Goal: Information Seeking & Learning: Learn about a topic

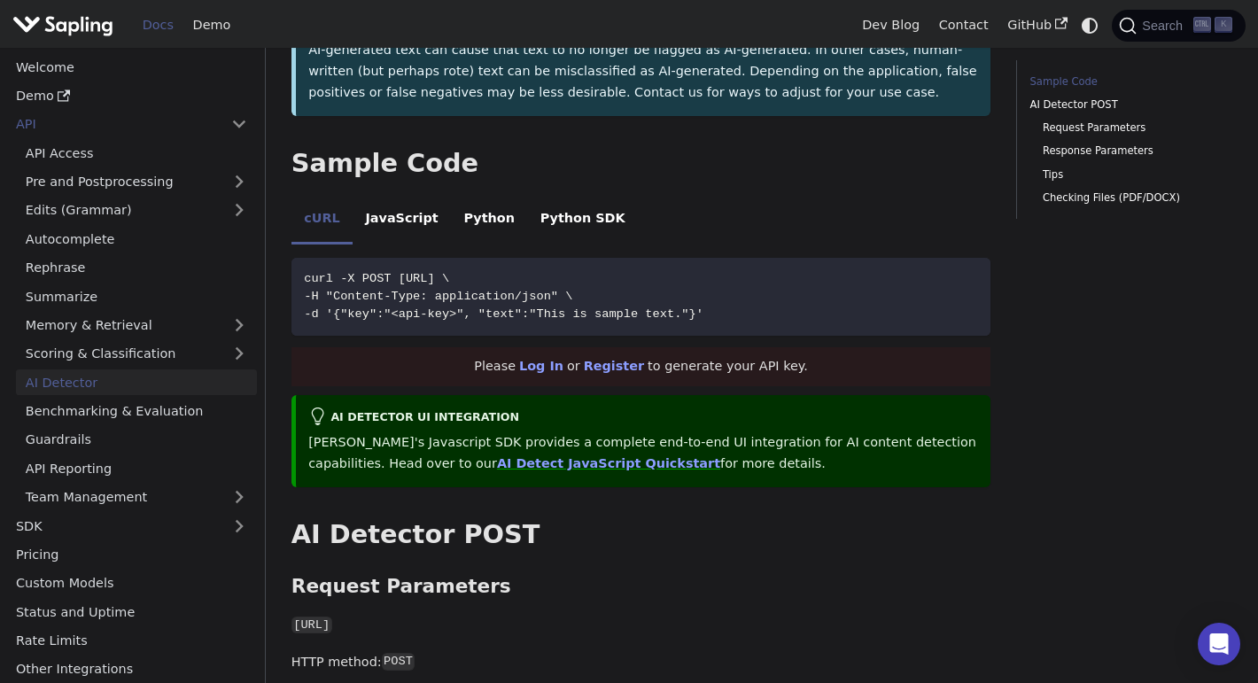
scroll to position [360, 0]
click at [468, 240] on li "Python" at bounding box center [489, 220] width 76 height 50
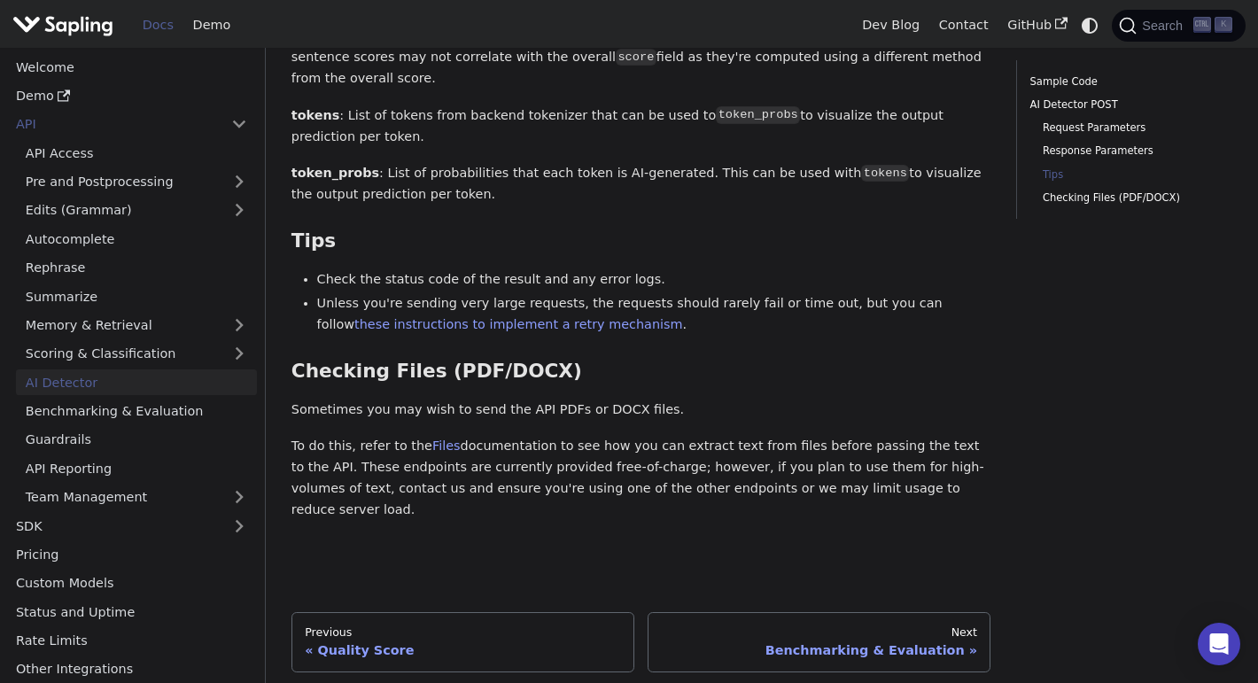
scroll to position [2470, 0]
click at [443, 452] on link "Files" at bounding box center [446, 445] width 28 height 14
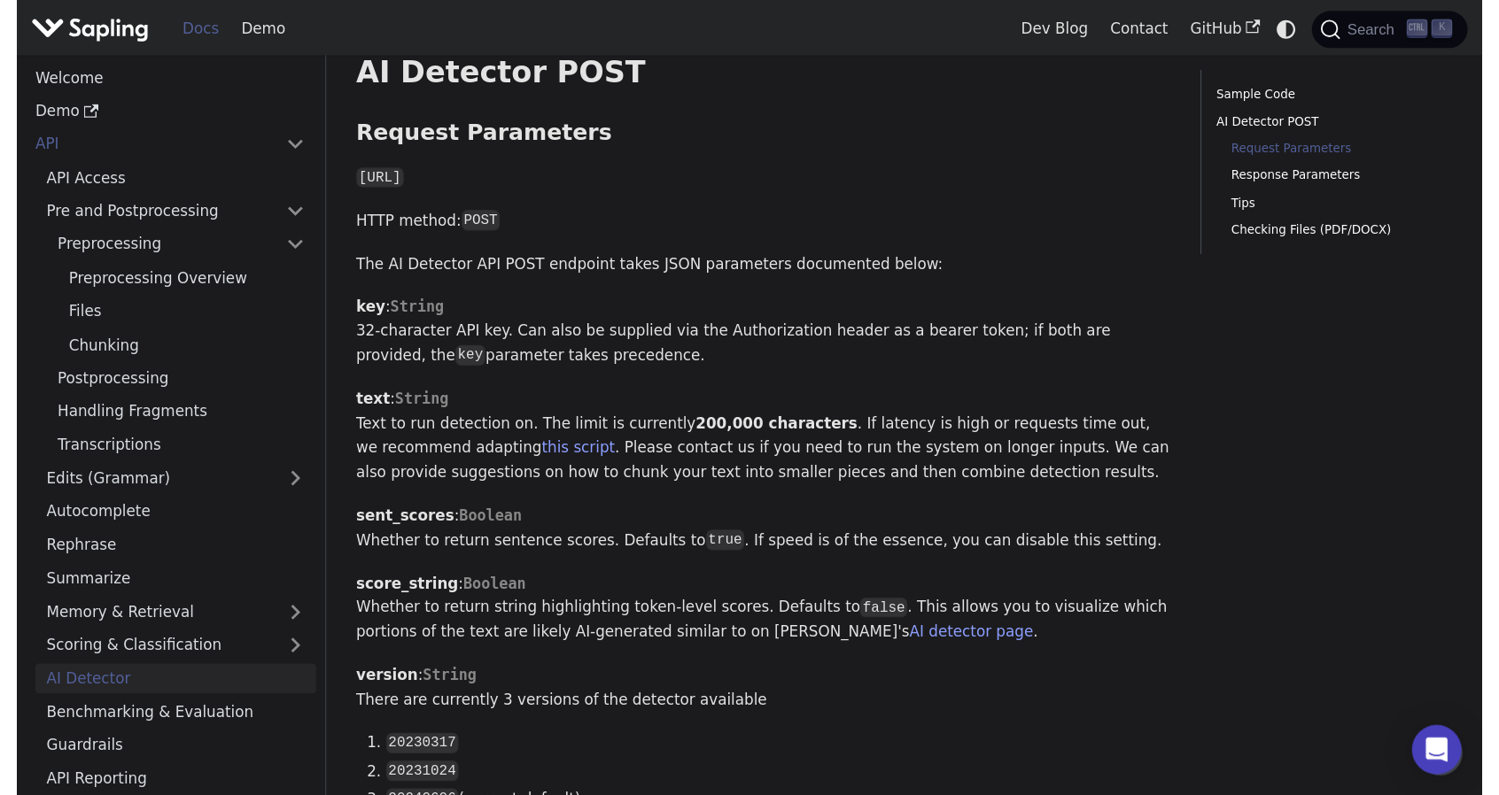
scroll to position [830, 0]
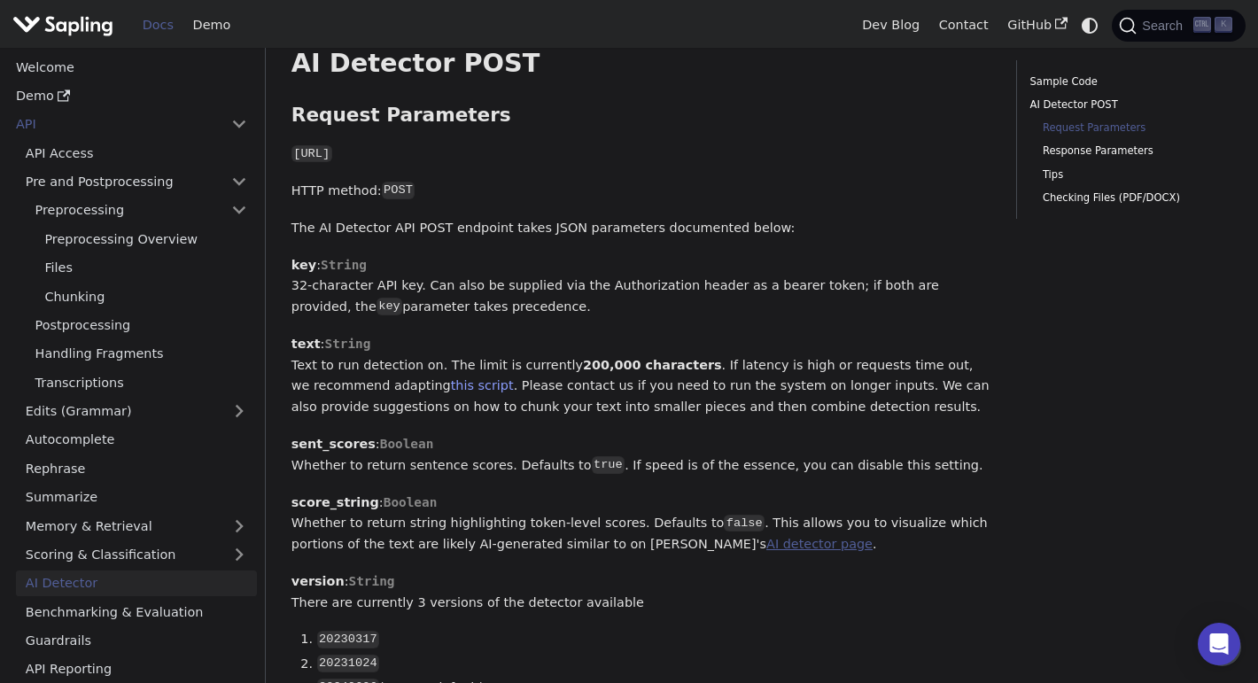
click at [766, 551] on link "AI detector page" at bounding box center [819, 544] width 106 height 14
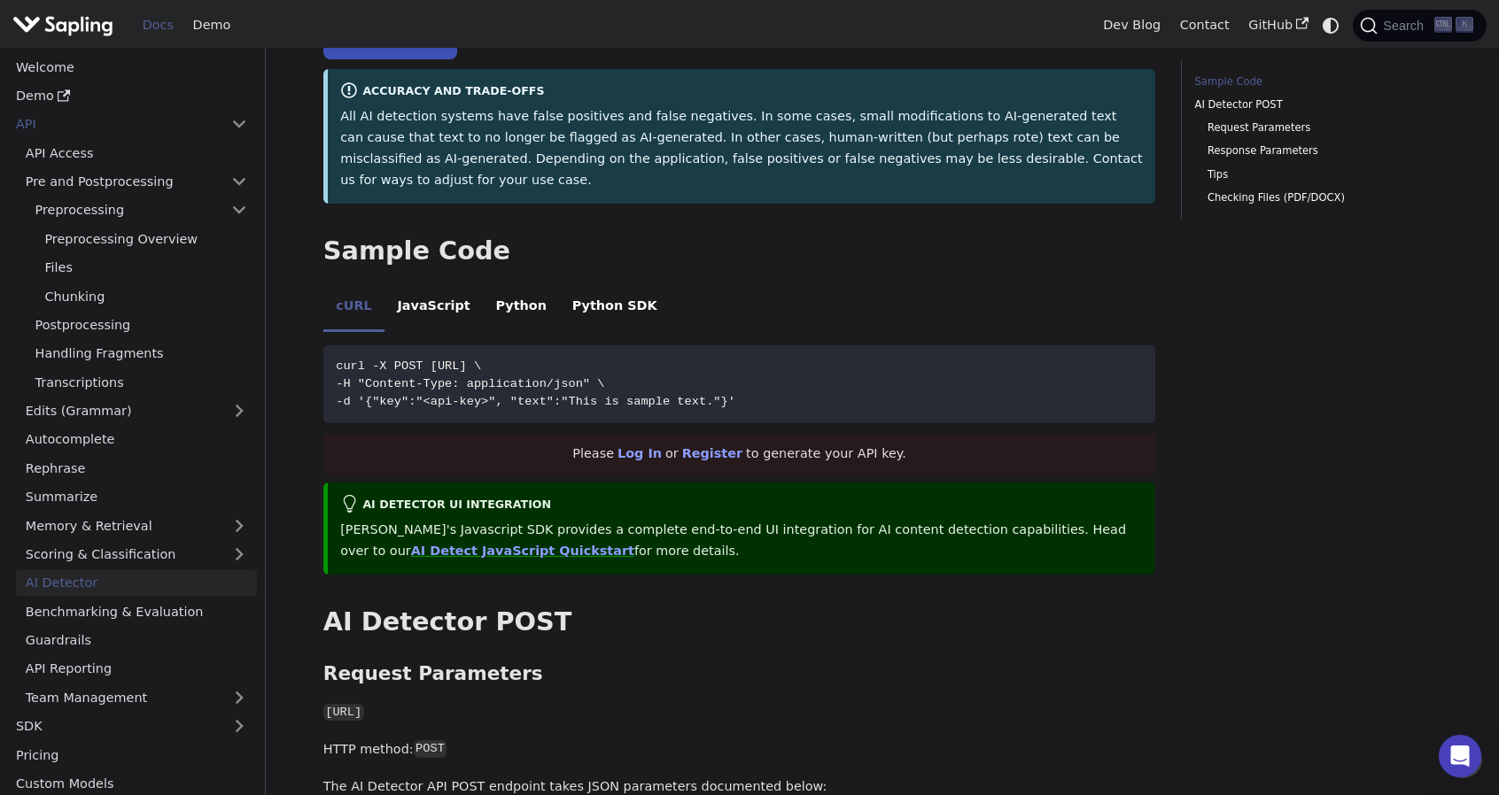
scroll to position [268, 0]
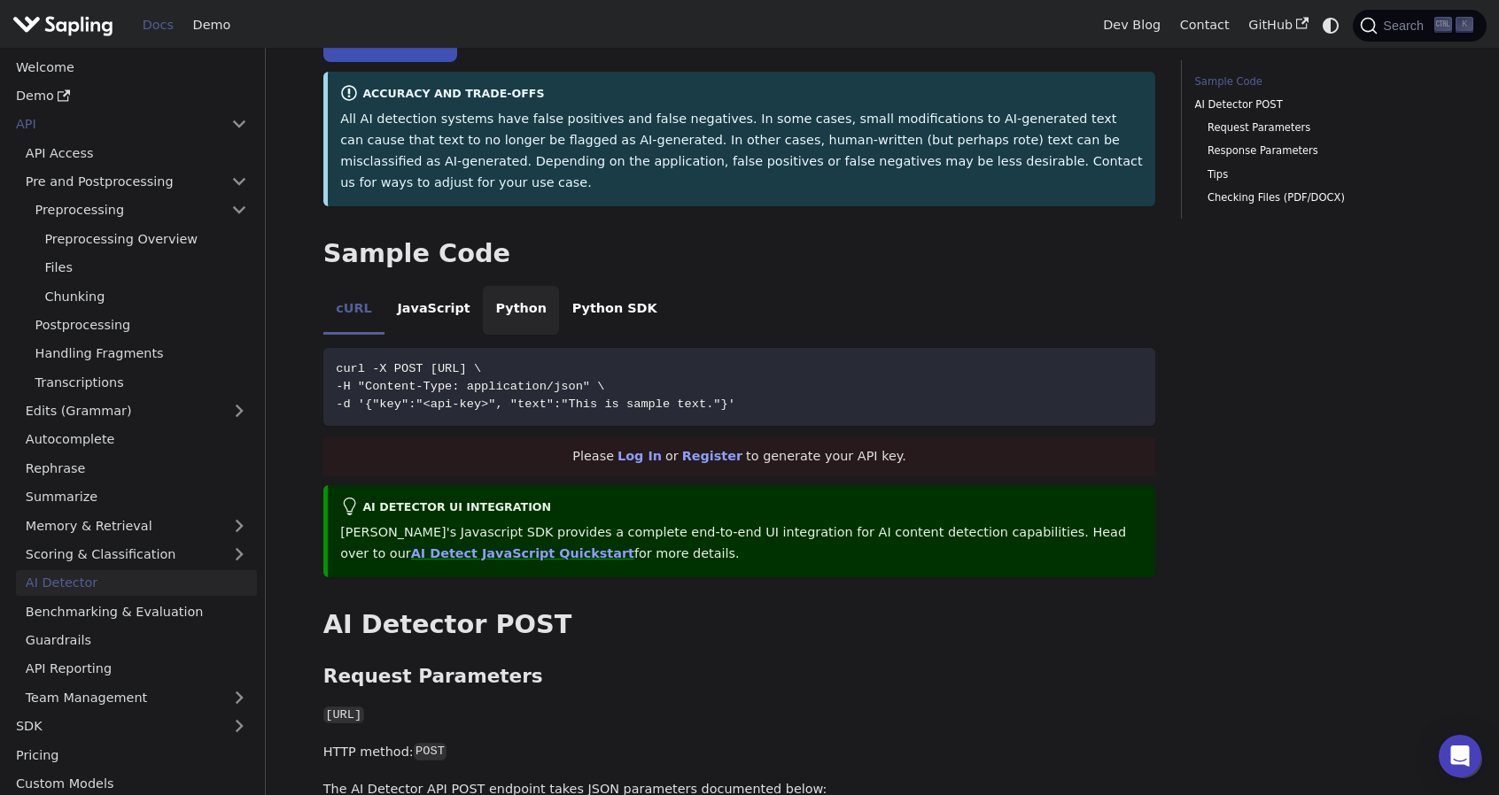
click at [514, 286] on li "Python" at bounding box center [521, 311] width 76 height 50
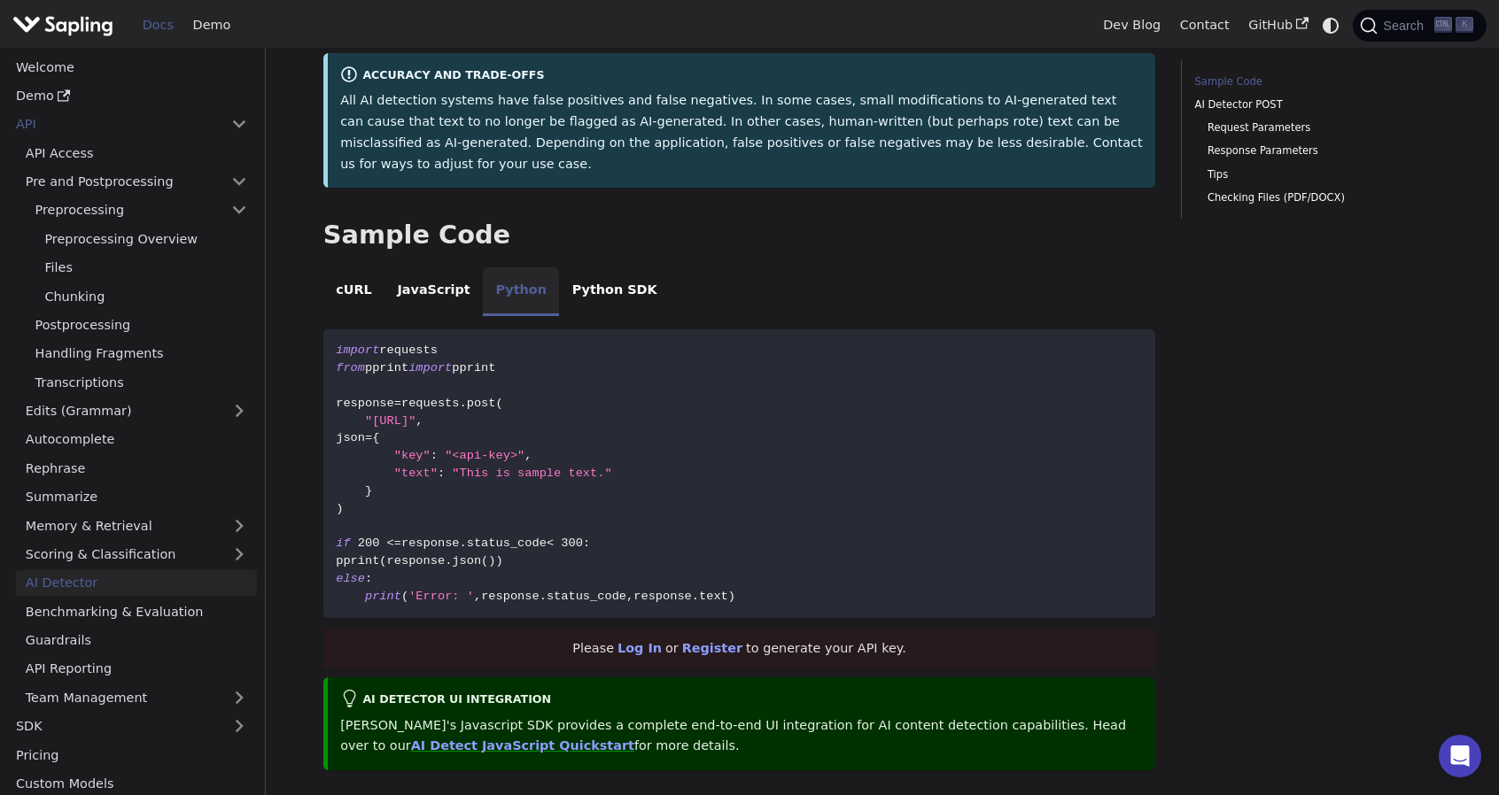
scroll to position [288, 0]
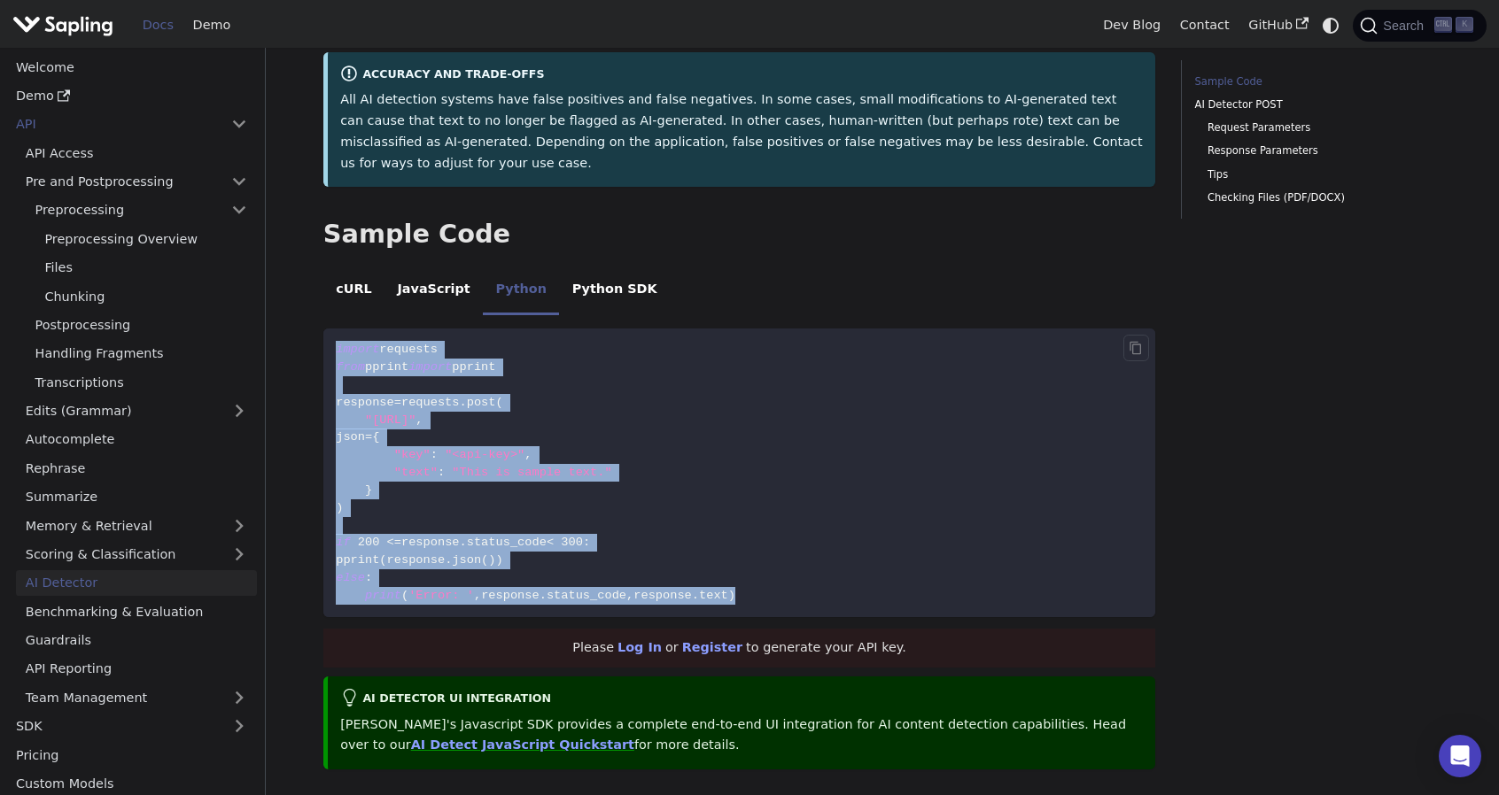
drag, startPoint x: 736, startPoint y: 554, endPoint x: 327, endPoint y: 299, distance: 482.2
click at [327, 329] on code "import requests from pprint import pprint response = requests . post ( "https:/…" at bounding box center [739, 473] width 833 height 289
copy code "import requests from pprint import pprint response = requests . post ( "https:/…"
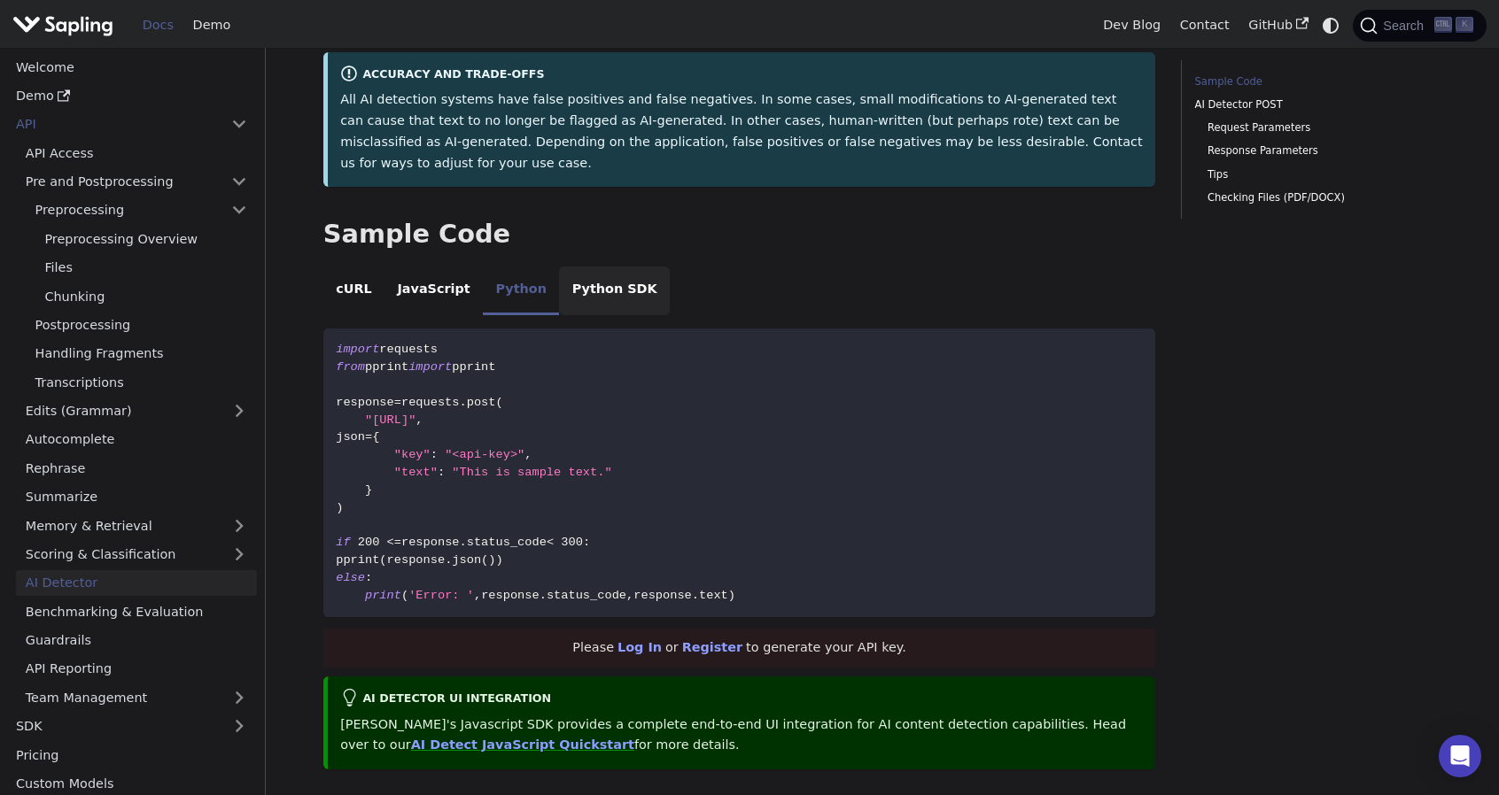
click at [601, 267] on li "Python SDK" at bounding box center [614, 292] width 111 height 50
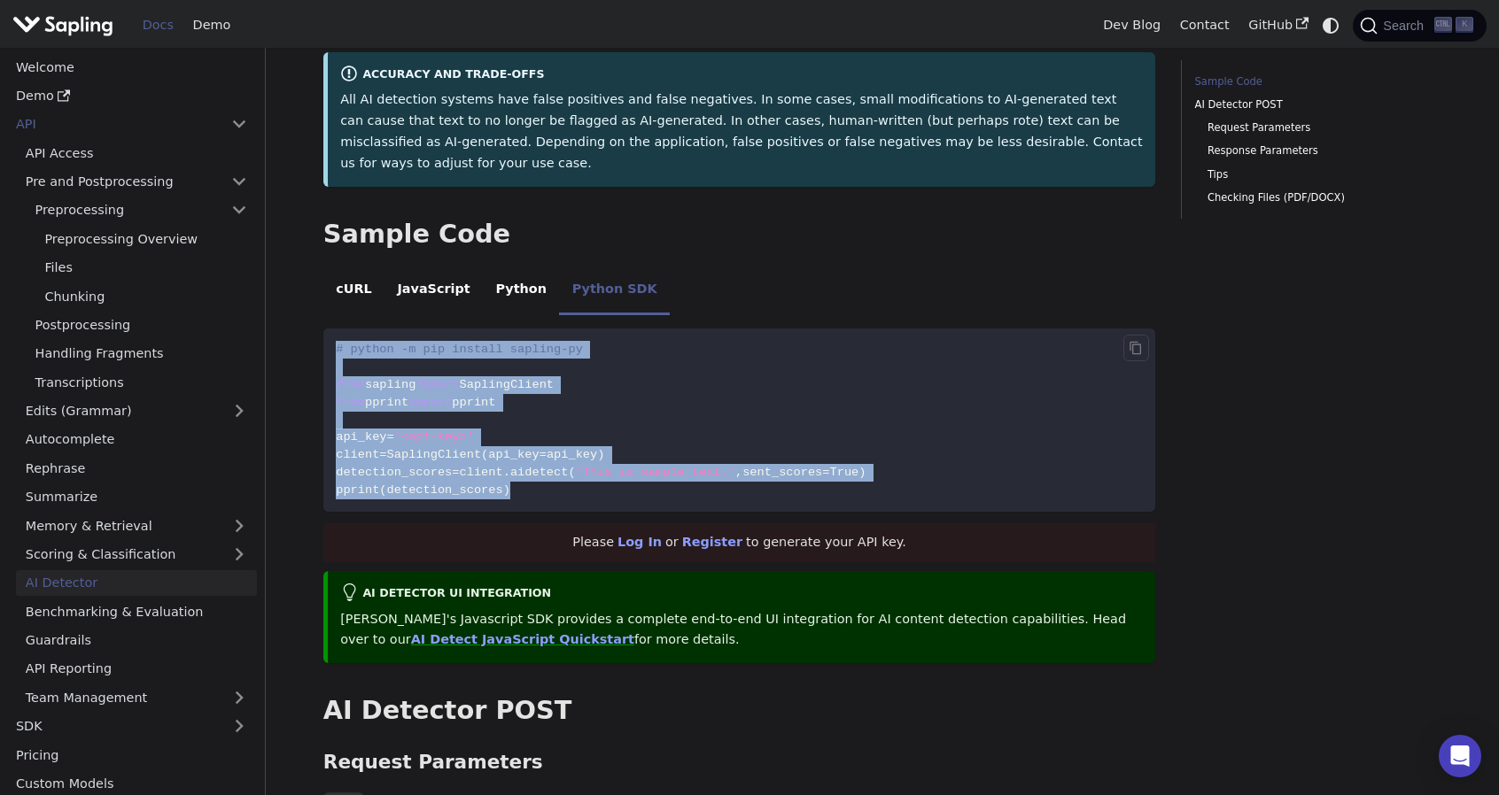
drag, startPoint x: 517, startPoint y: 444, endPoint x: 335, endPoint y: 305, distance: 229.4
click at [335, 329] on code "# python -m pip install sapling-py from sapling import SaplingClient from pprin…" at bounding box center [739, 420] width 833 height 183
copy code "# python -m pip install sapling-py from sapling import SaplingClient from pprin…"
click at [592, 329] on code "# python -m pip install sapling-py from sapling import SaplingClient from pprin…" at bounding box center [739, 420] width 833 height 183
drag, startPoint x: 514, startPoint y: 446, endPoint x: 314, endPoint y: 307, distance: 243.0
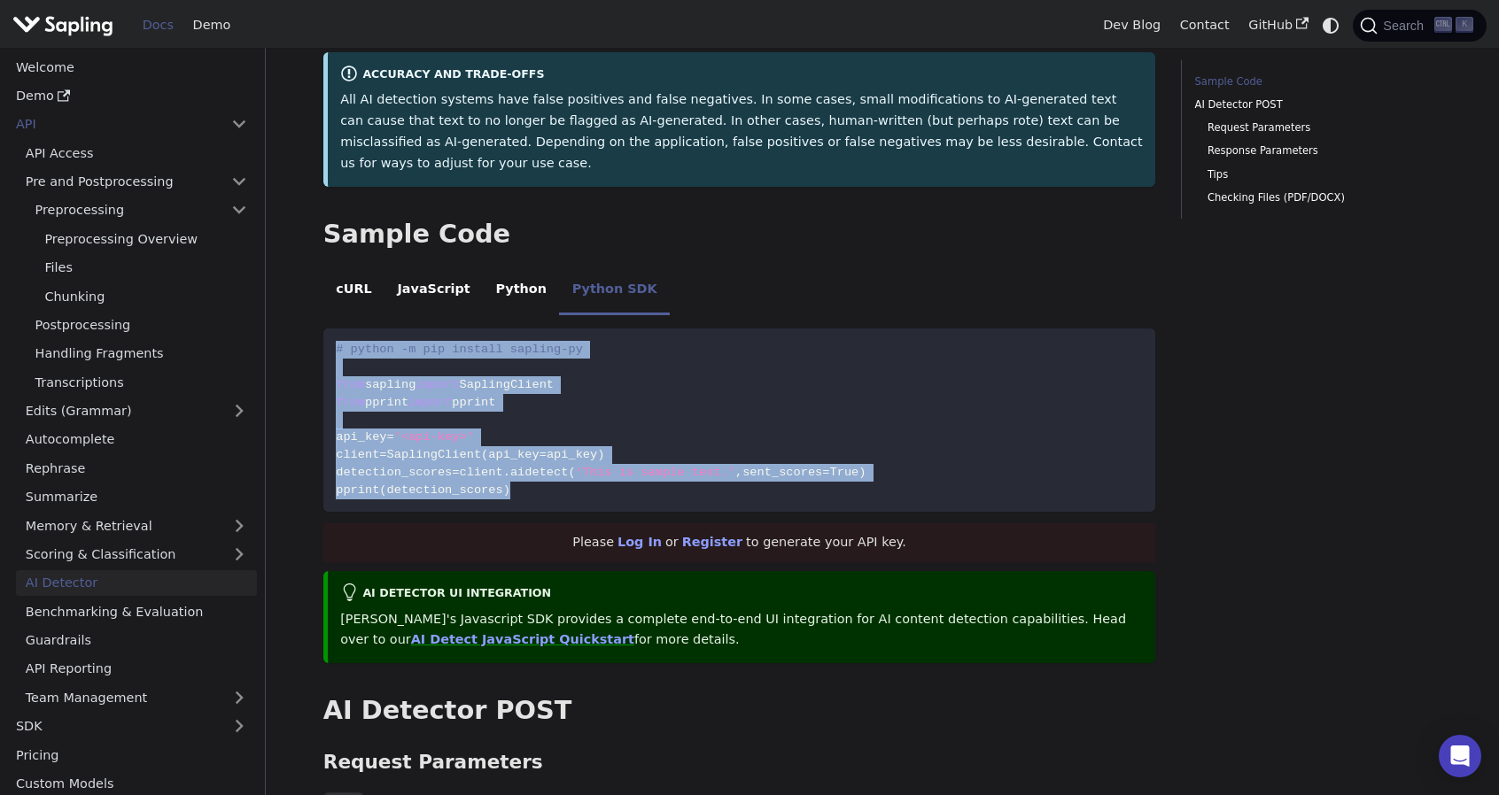
copy code "# python -m pip install sapling-py from sapling import SaplingClient from pprin…"
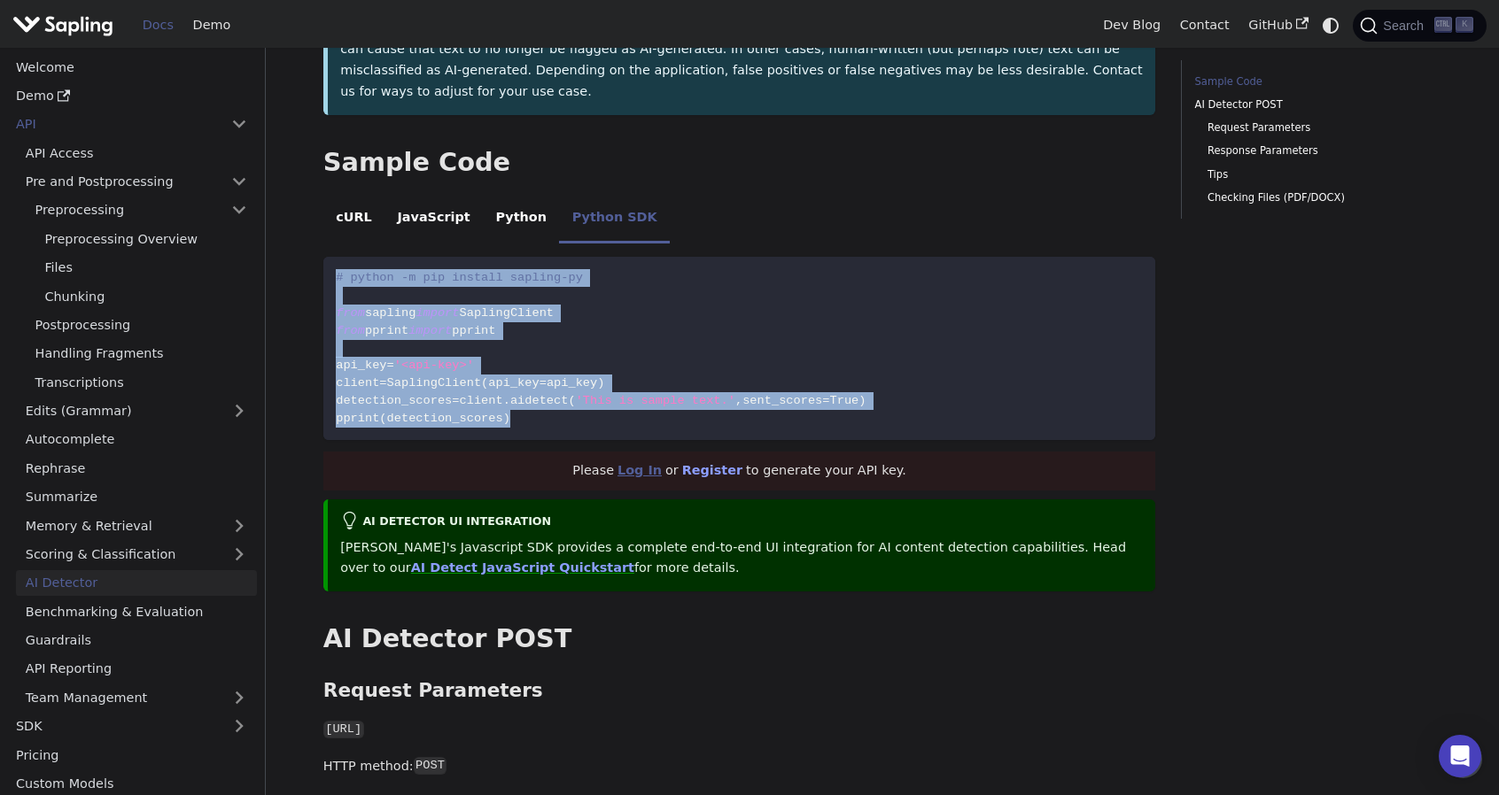
scroll to position [359, 0]
click at [695, 395] on span "'This is sample text.'" at bounding box center [655, 401] width 159 height 13
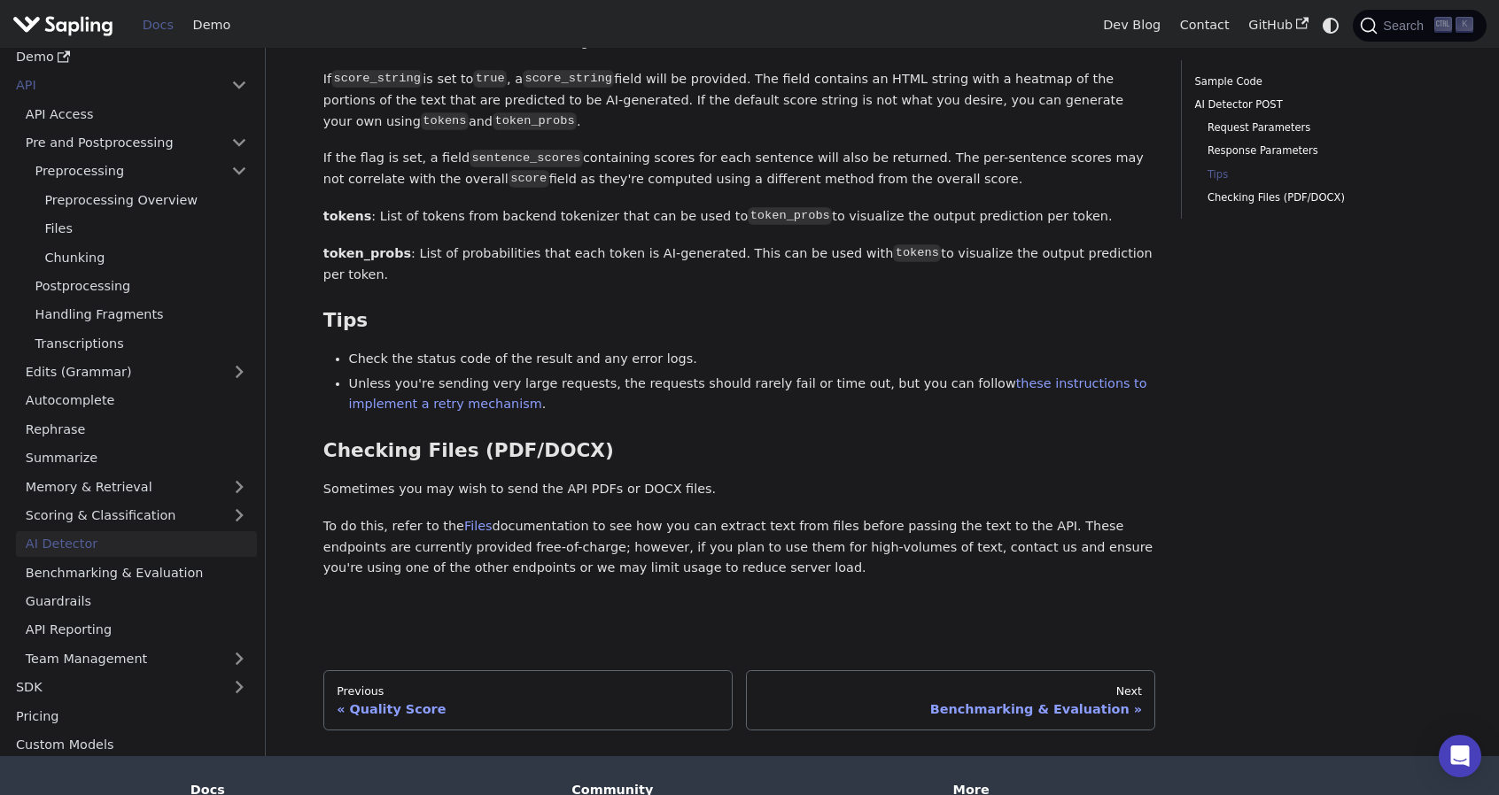
scroll to position [2243, 0]
click at [474, 518] on link "Files" at bounding box center [478, 525] width 28 height 14
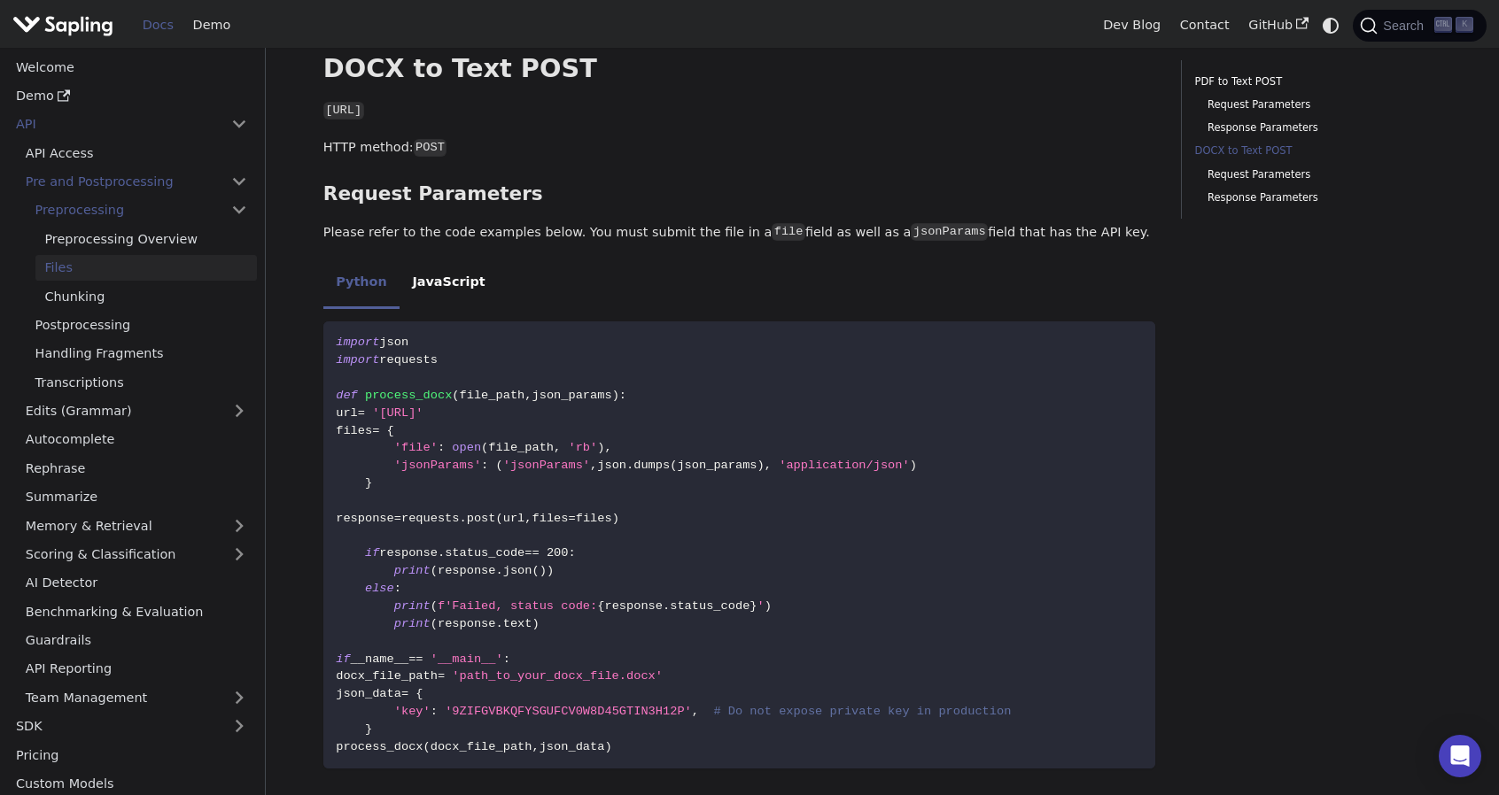
scroll to position [1193, 0]
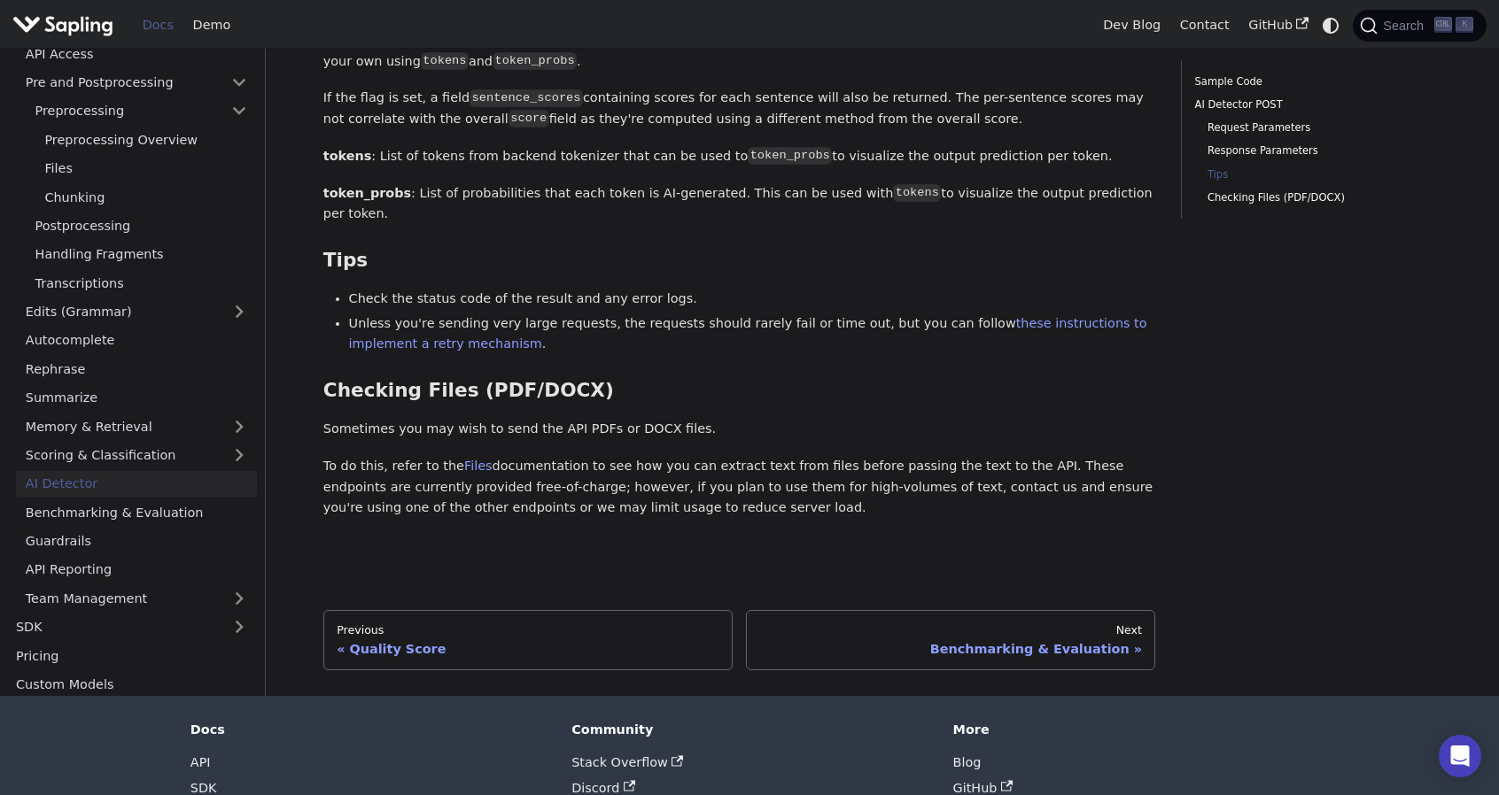
scroll to position [2240, 0]
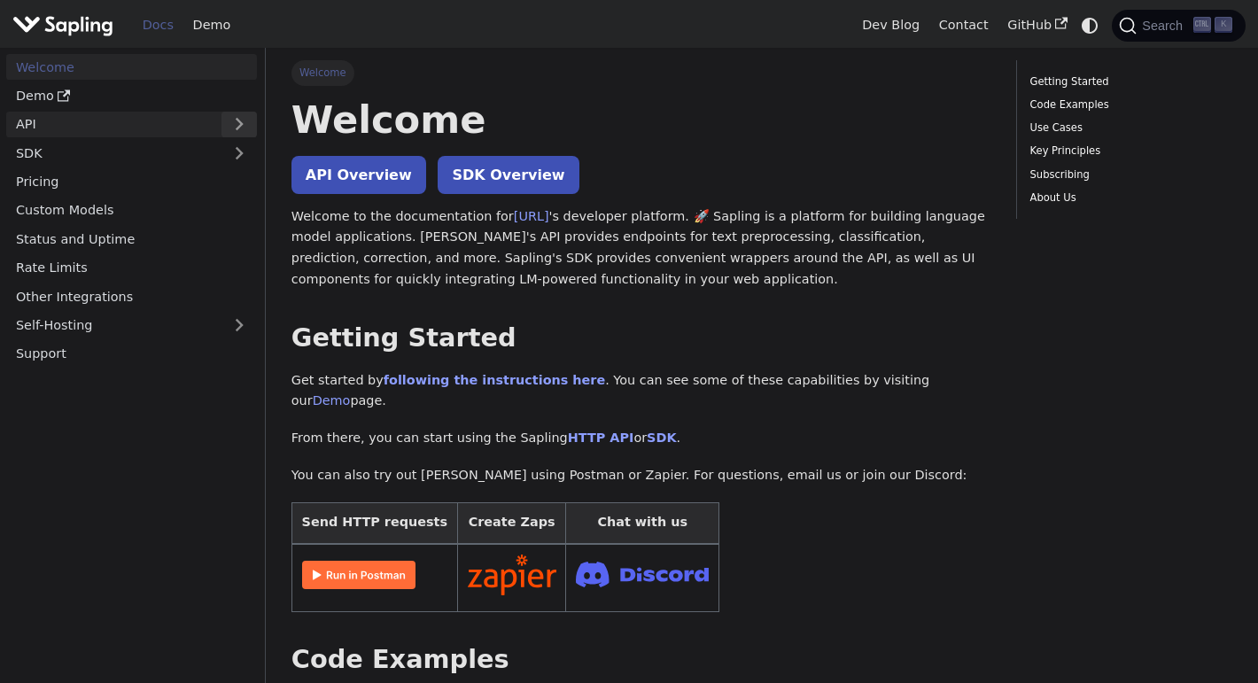
click at [221, 121] on button "Expand sidebar category 'API'" at bounding box center [238, 125] width 35 height 26
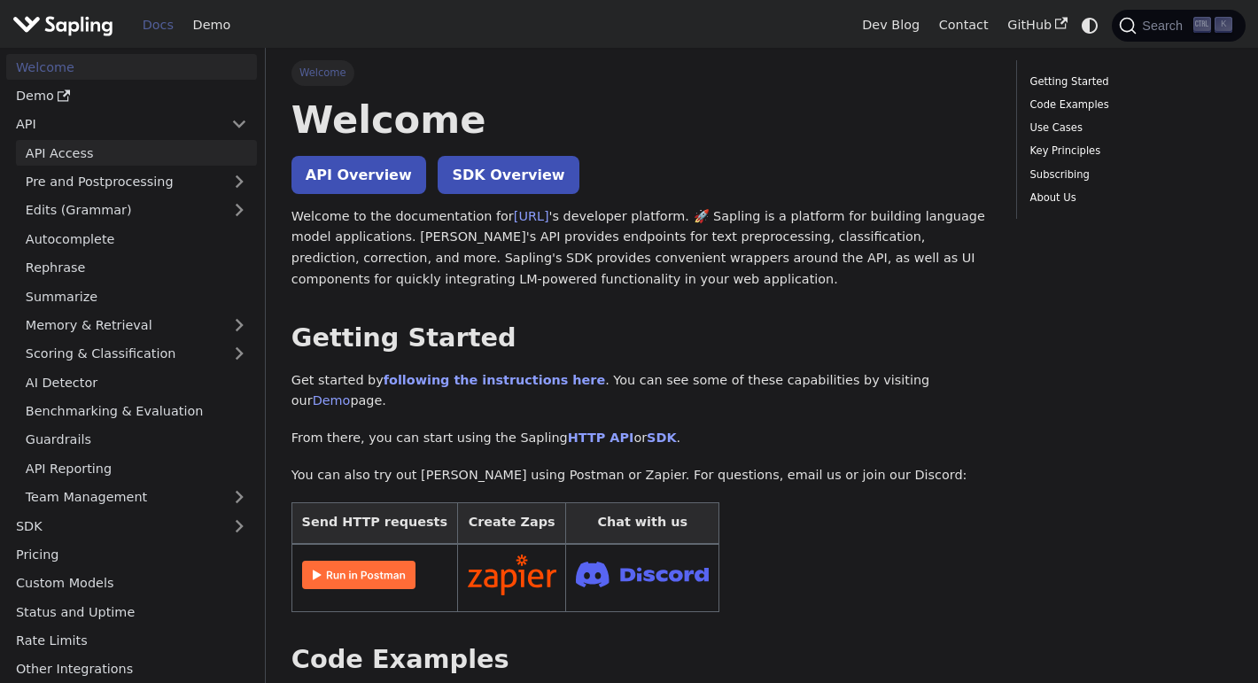
click at [196, 150] on link "API Access" at bounding box center [136, 153] width 241 height 26
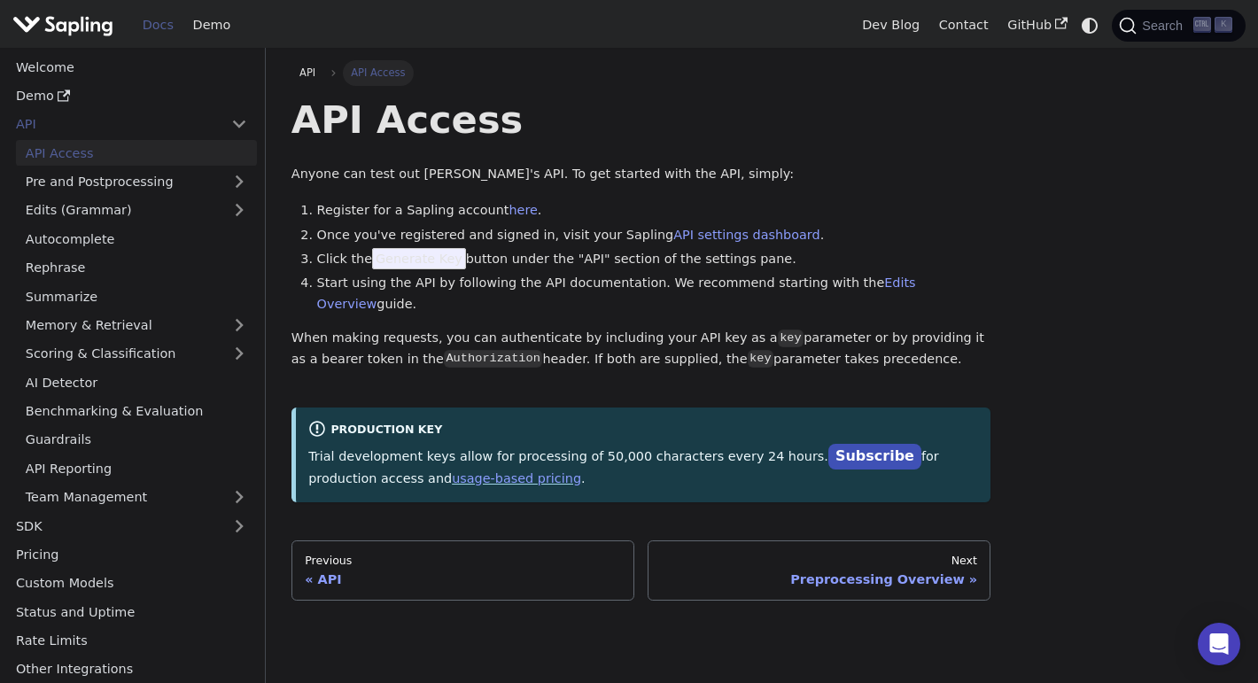
click at [449, 260] on span "Generate Key" at bounding box center [419, 258] width 94 height 21
drag, startPoint x: 449, startPoint y: 260, endPoint x: 378, endPoint y: 266, distance: 71.1
click at [378, 266] on span "Generate Key" at bounding box center [419, 258] width 94 height 21
click at [519, 259] on li "Click the Generate Key button under the "API" section of the settings pane." at bounding box center [654, 259] width 674 height 21
click at [516, 215] on link "here" at bounding box center [522, 210] width 28 height 14
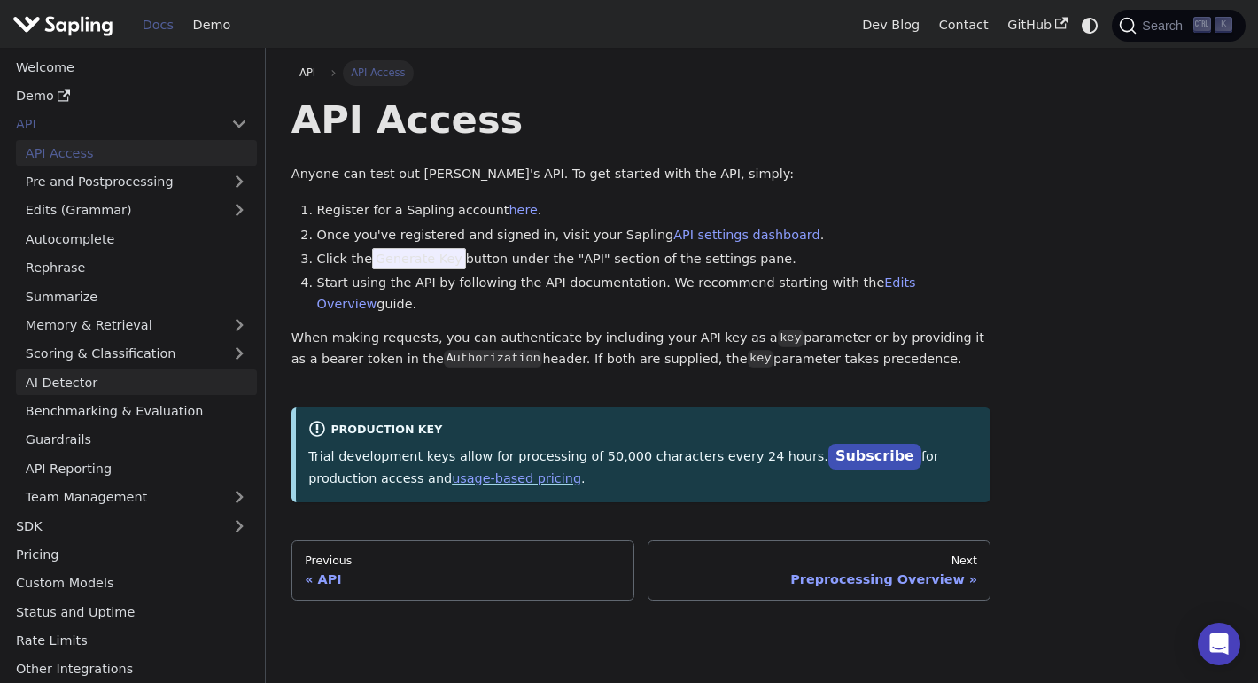
click at [179, 382] on link "AI Detector" at bounding box center [136, 382] width 241 height 26
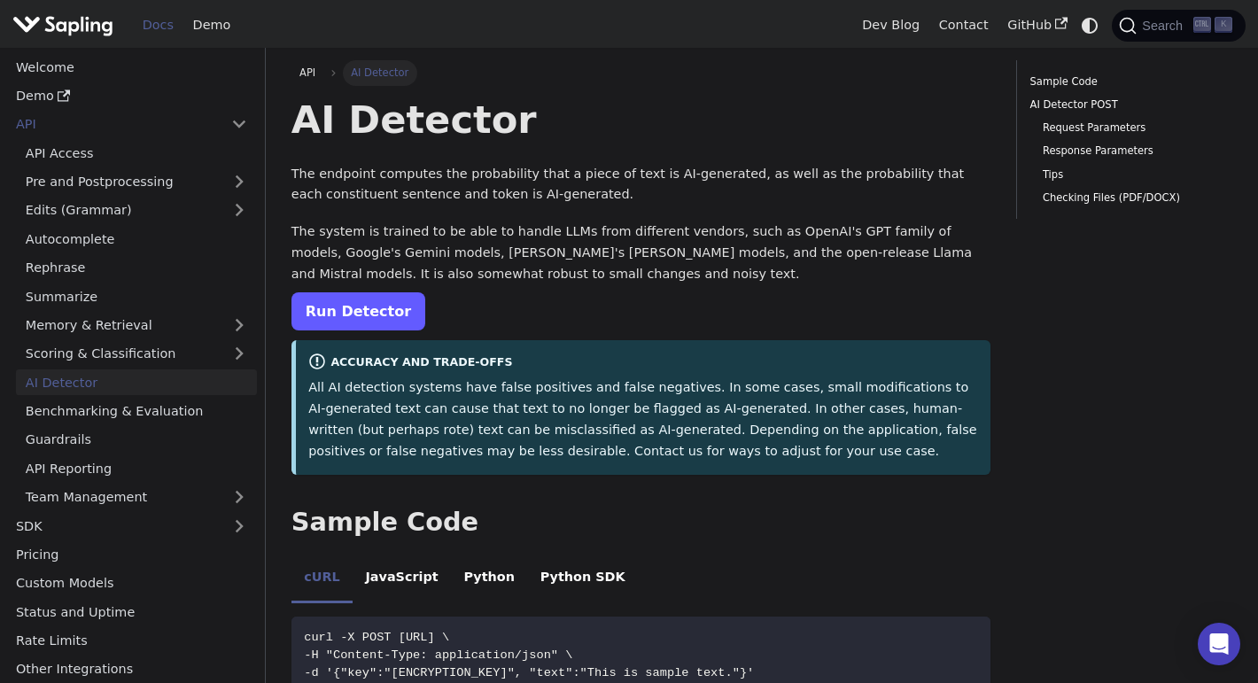
click at [379, 303] on link "Run Detector" at bounding box center [358, 311] width 134 height 38
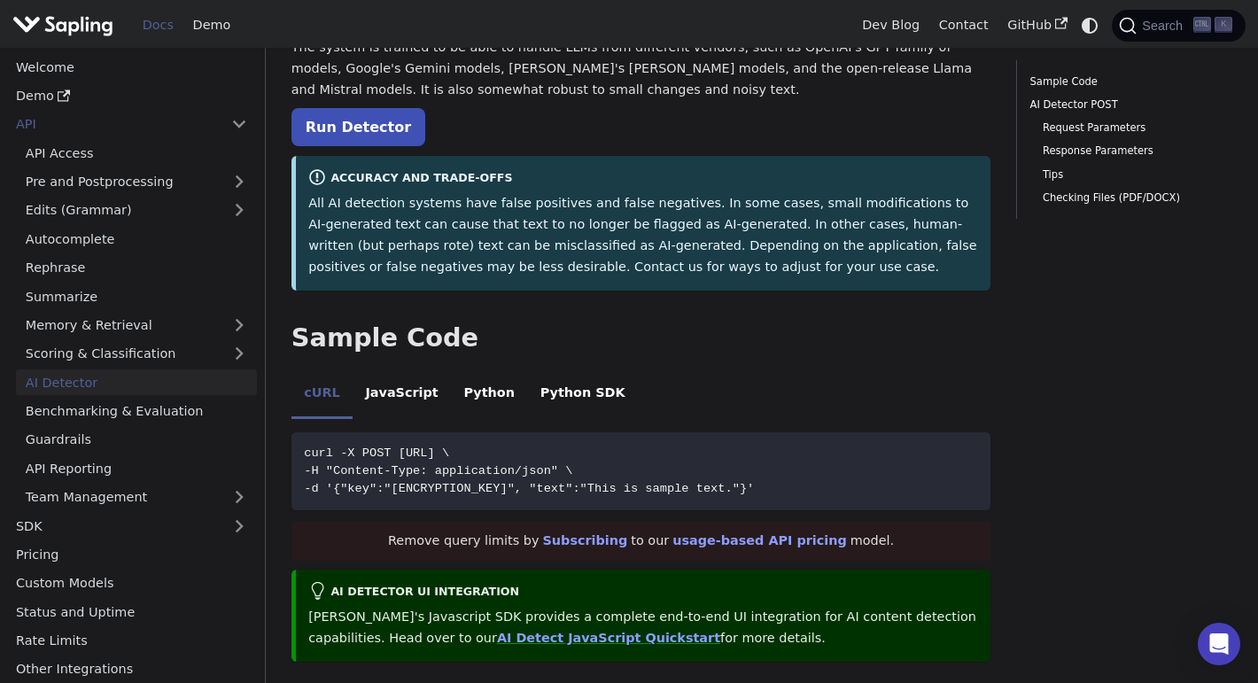
scroll to position [192, 0]
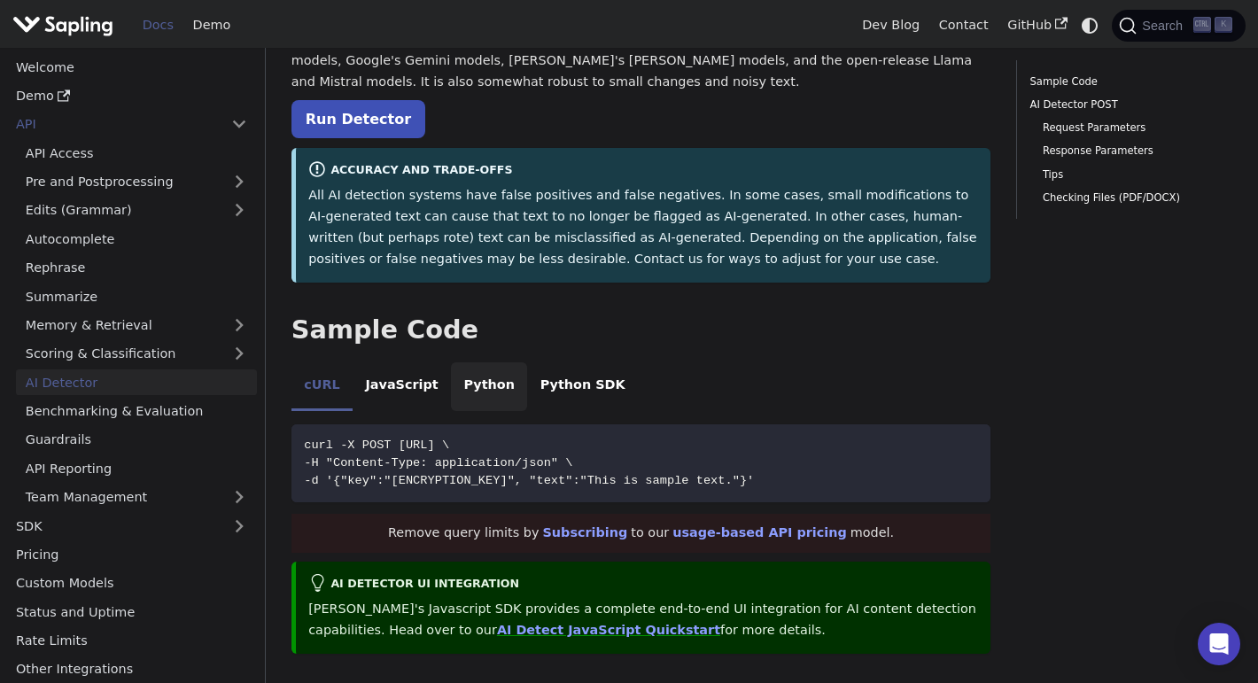
click at [480, 388] on li "Python" at bounding box center [489, 387] width 76 height 50
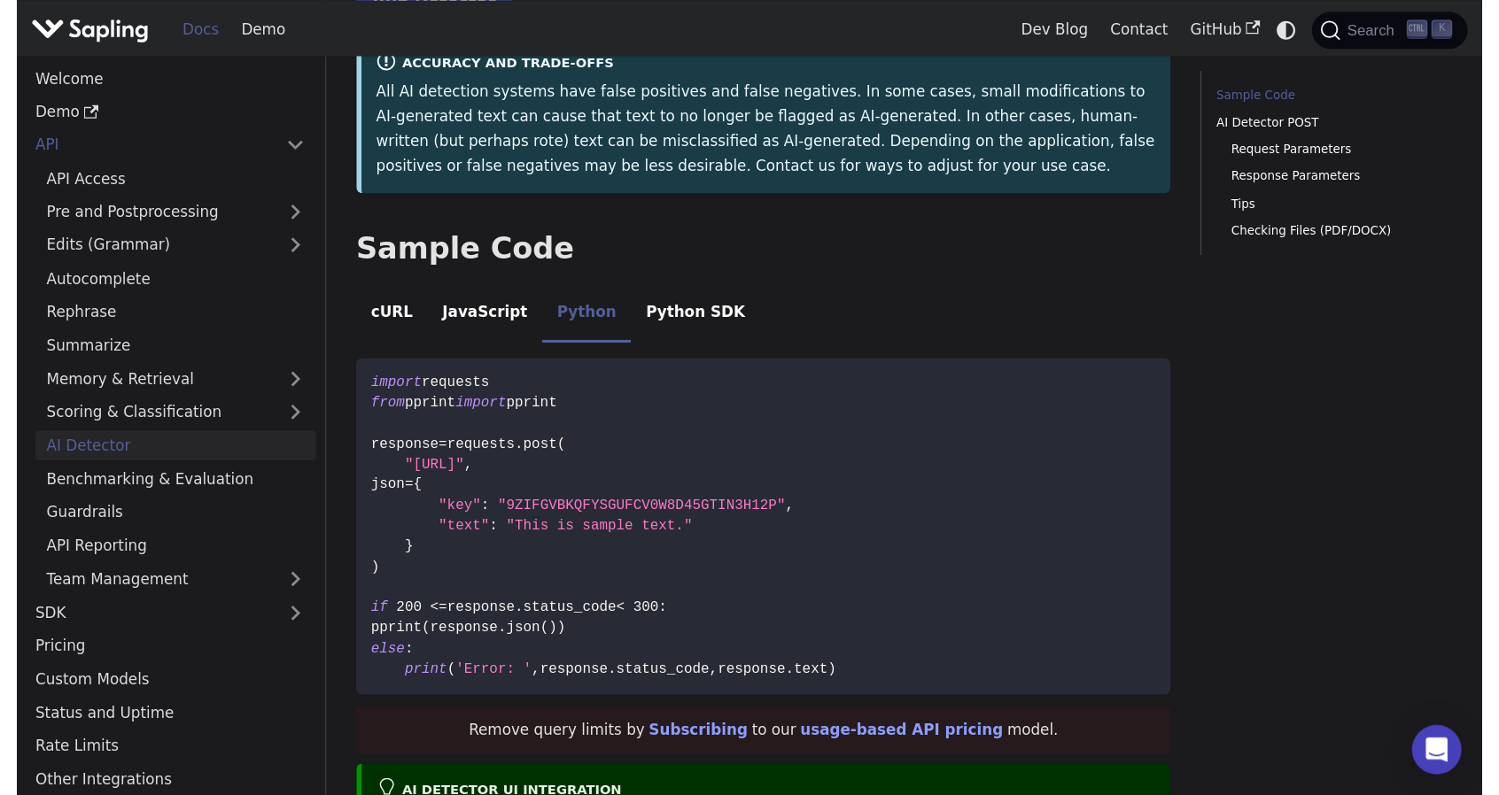
scroll to position [310, 0]
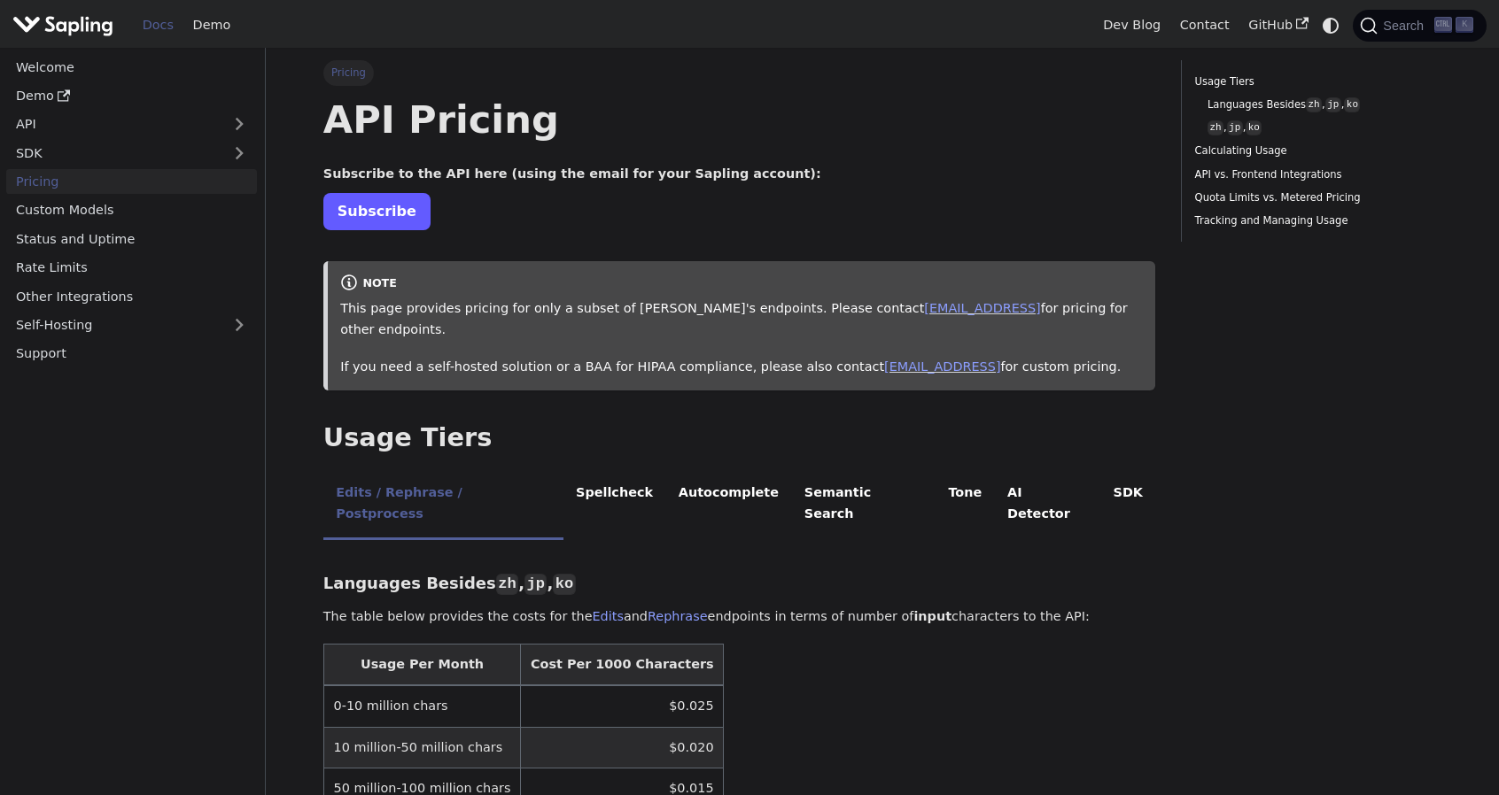
click at [395, 206] on link "Subscribe" at bounding box center [376, 211] width 107 height 36
click at [385, 210] on link "Subscribe" at bounding box center [376, 211] width 107 height 36
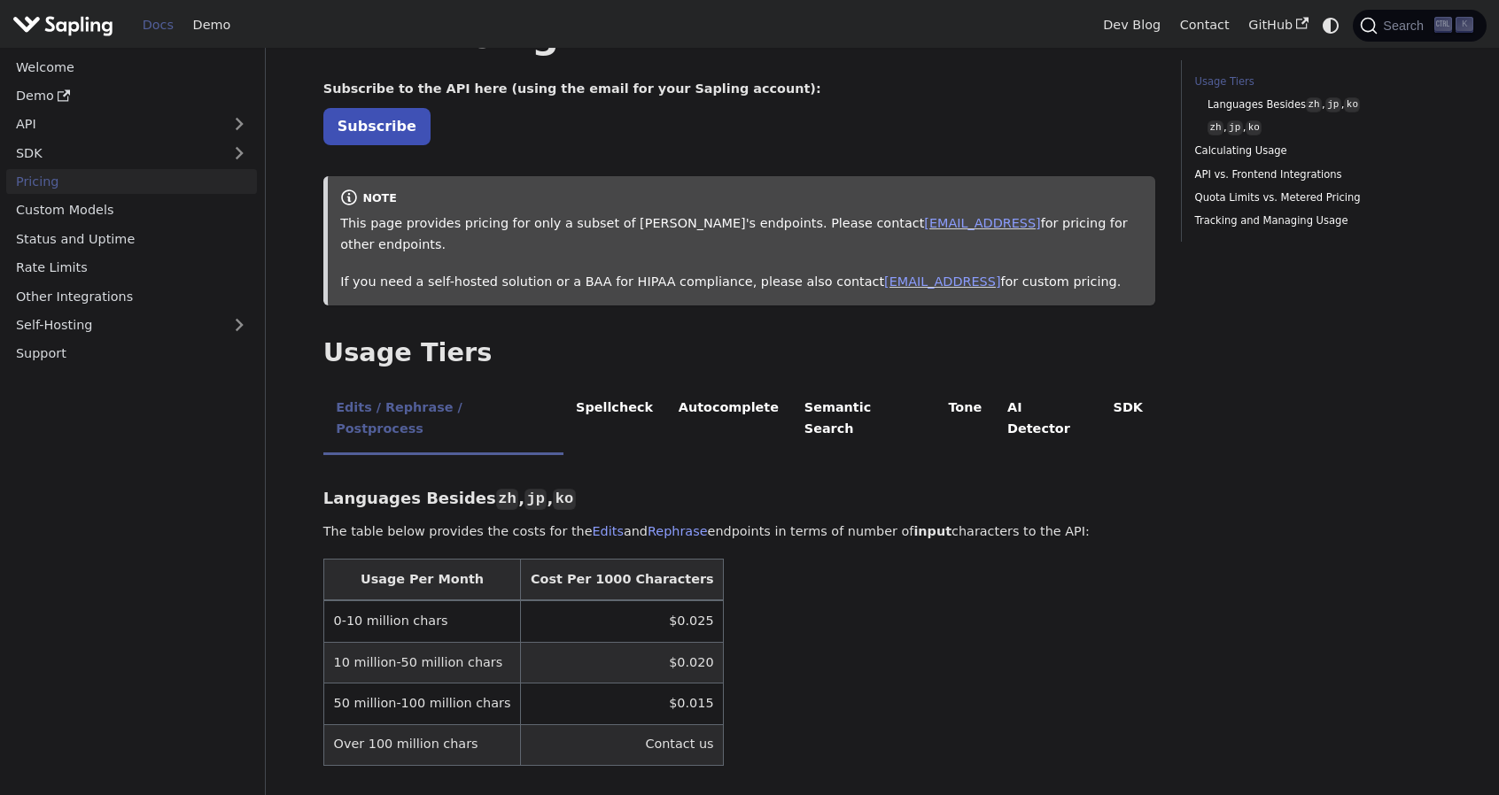
scroll to position [86, 0]
click at [379, 123] on link "Subscribe" at bounding box center [376, 125] width 107 height 36
click at [995, 384] on li "AI Detector" at bounding box center [1048, 419] width 106 height 70
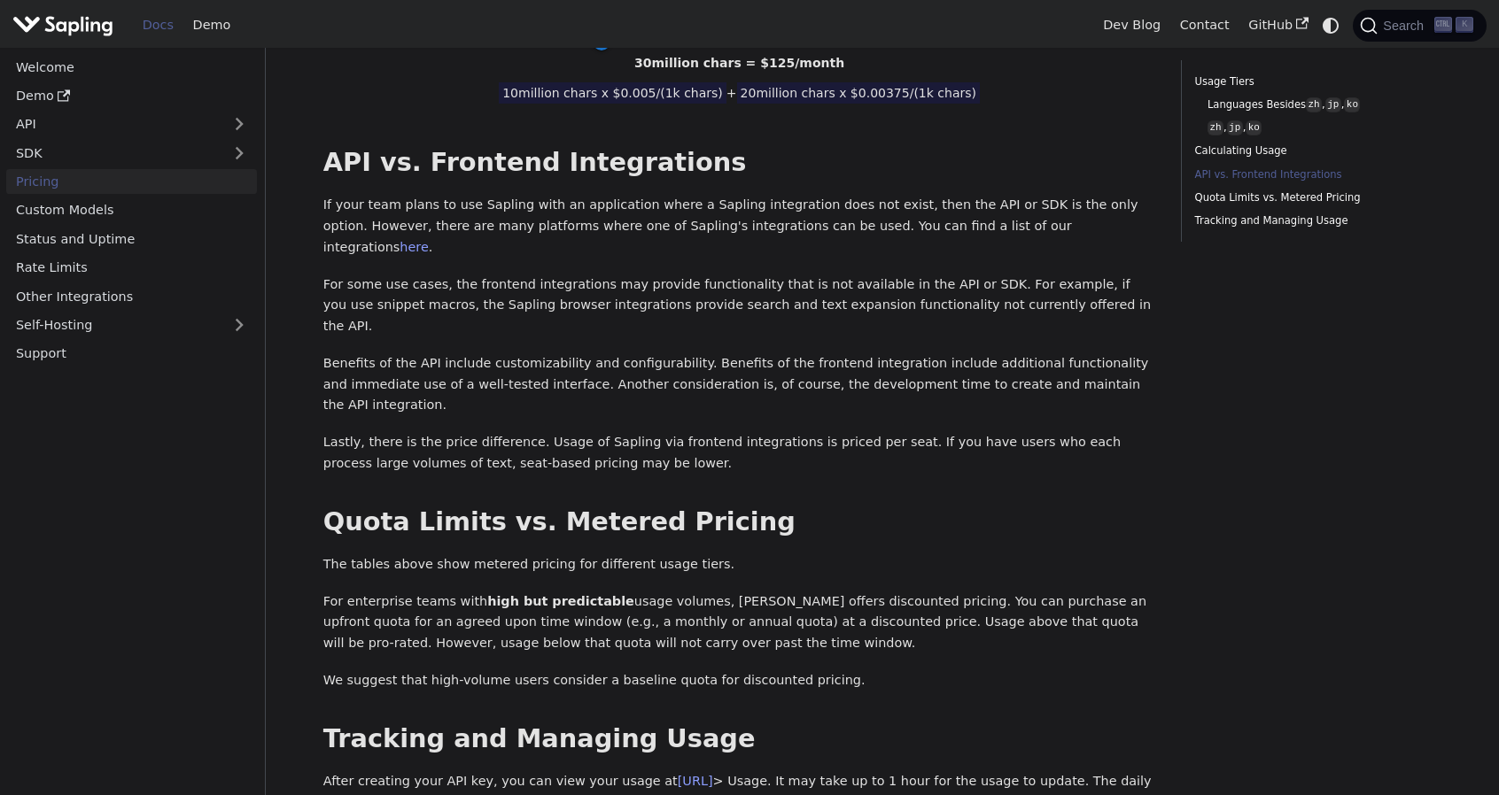
scroll to position [963, 0]
click at [116, 266] on link "Rate Limits" at bounding box center [131, 268] width 251 height 26
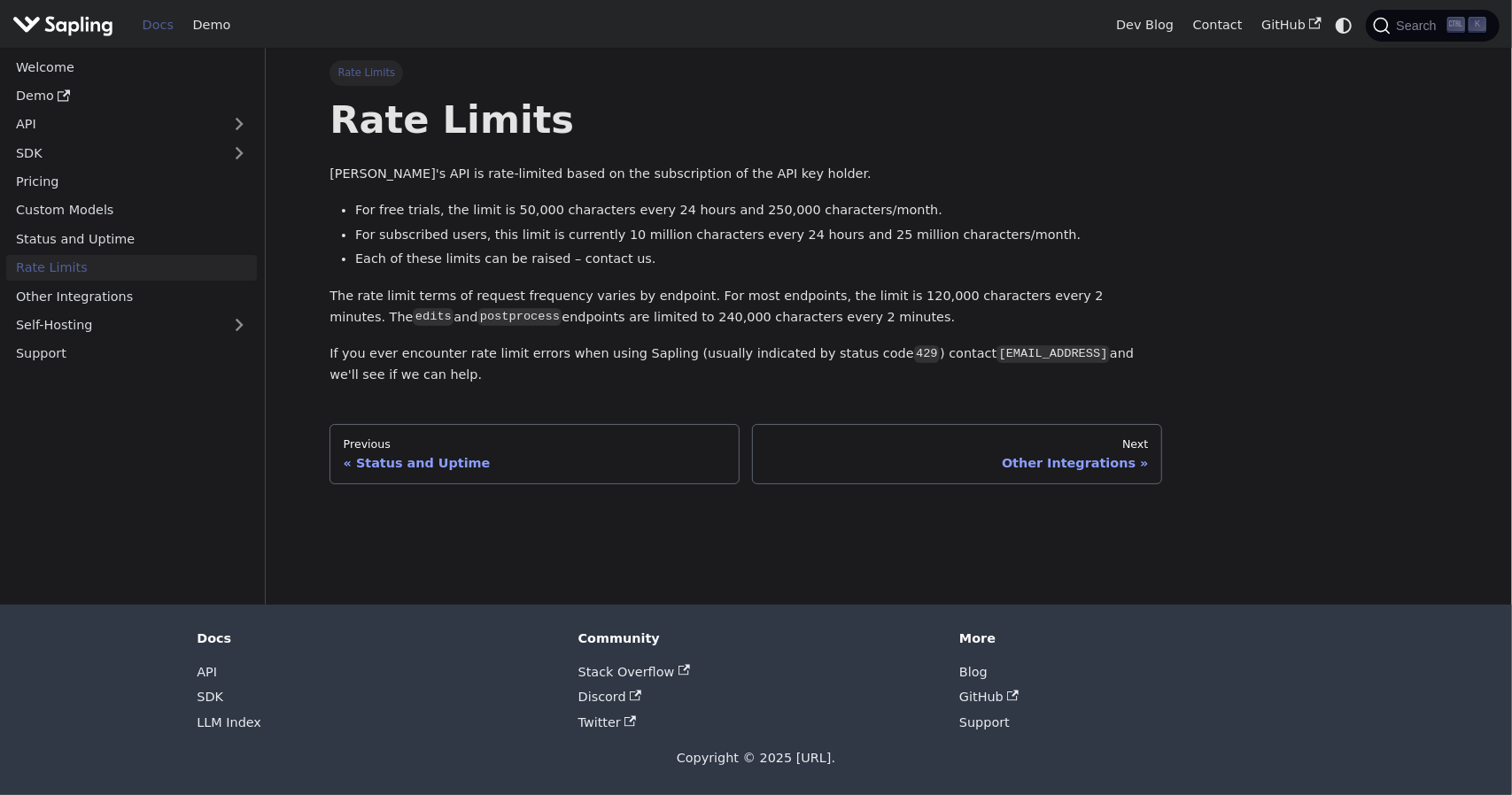
drag, startPoint x: 457, startPoint y: 378, endPoint x: 315, endPoint y: 168, distance: 253.3
click at [315, 168] on div "Rate Limits Rate Limits Sapling's API is rate-limited based on the subscription…" at bounding box center [889, 326] width 1169 height 557
copy div "[PERSON_NAME]'s API is rate-limited based on the subscription of the API key ho…"
click at [879, 215] on li "For free trials, the limit is 50,000 characters every 24 hours and 250,000 char…" at bounding box center [758, 210] width 807 height 21
